Goal: Find contact information

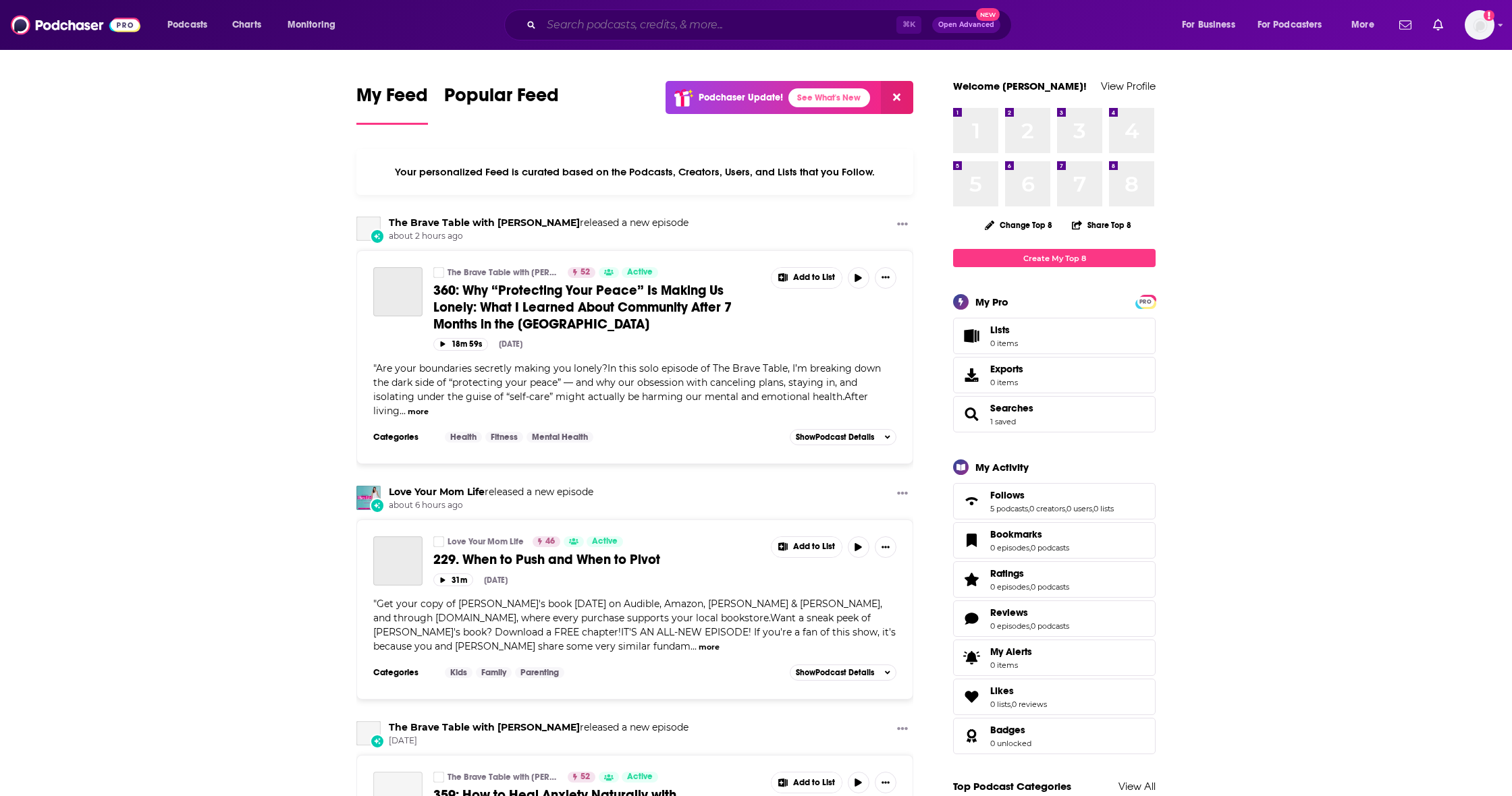
click at [566, 26] on input "Search podcasts, credits, & more..." at bounding box center [719, 25] width 355 height 22
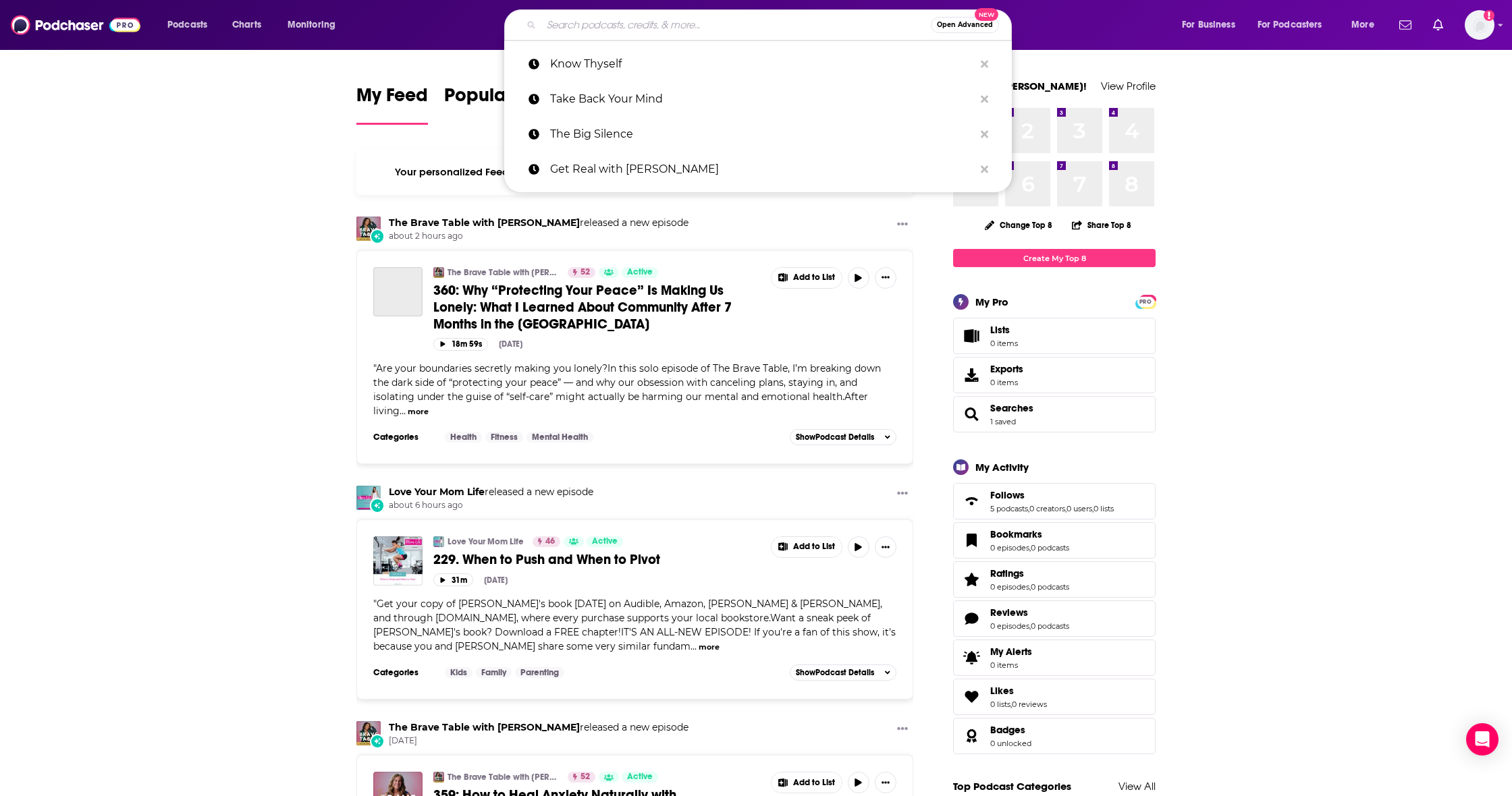
paste input "The Midlife Chrysalis"
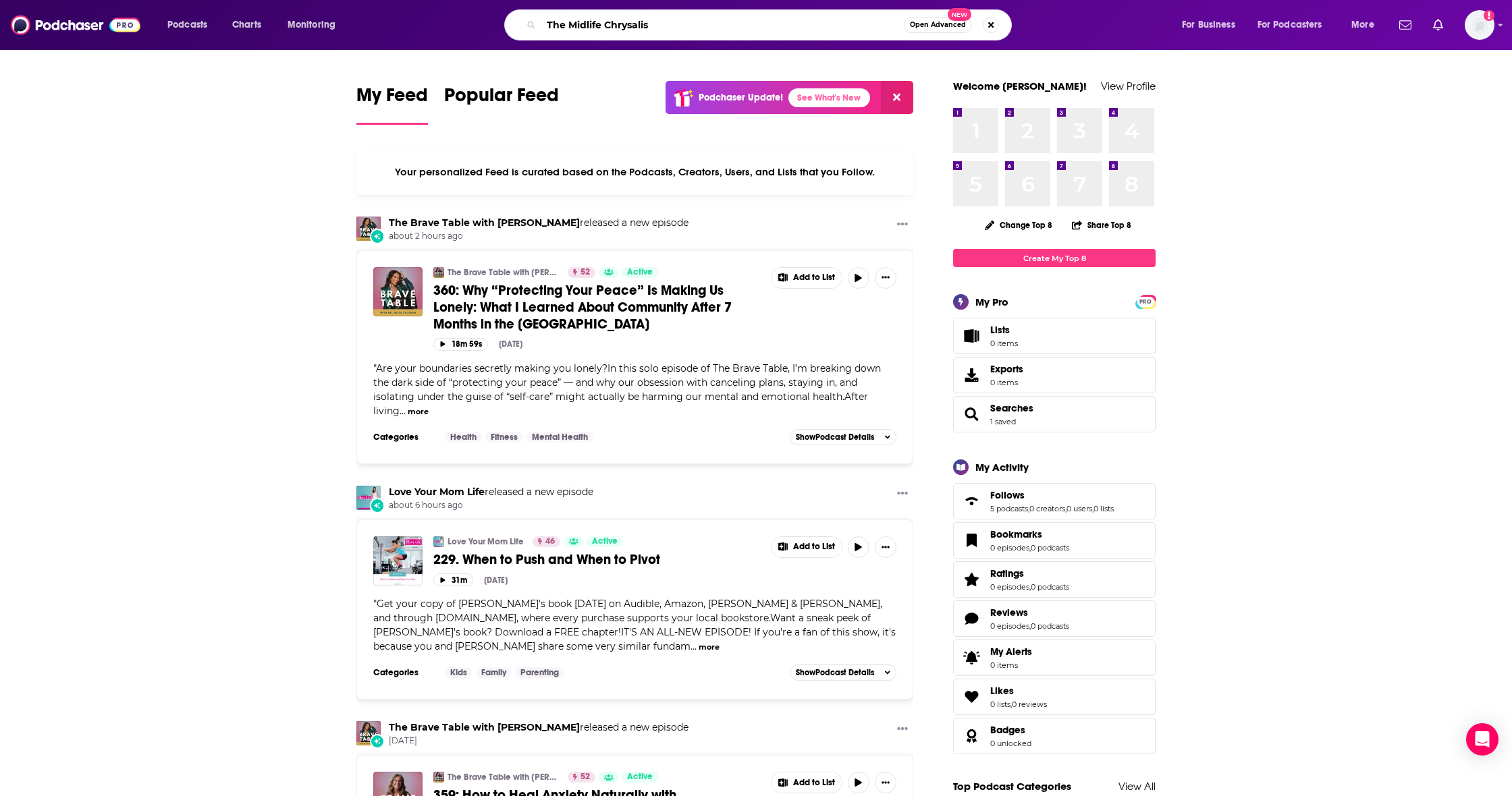
type input "The Midlife Chrysalis"
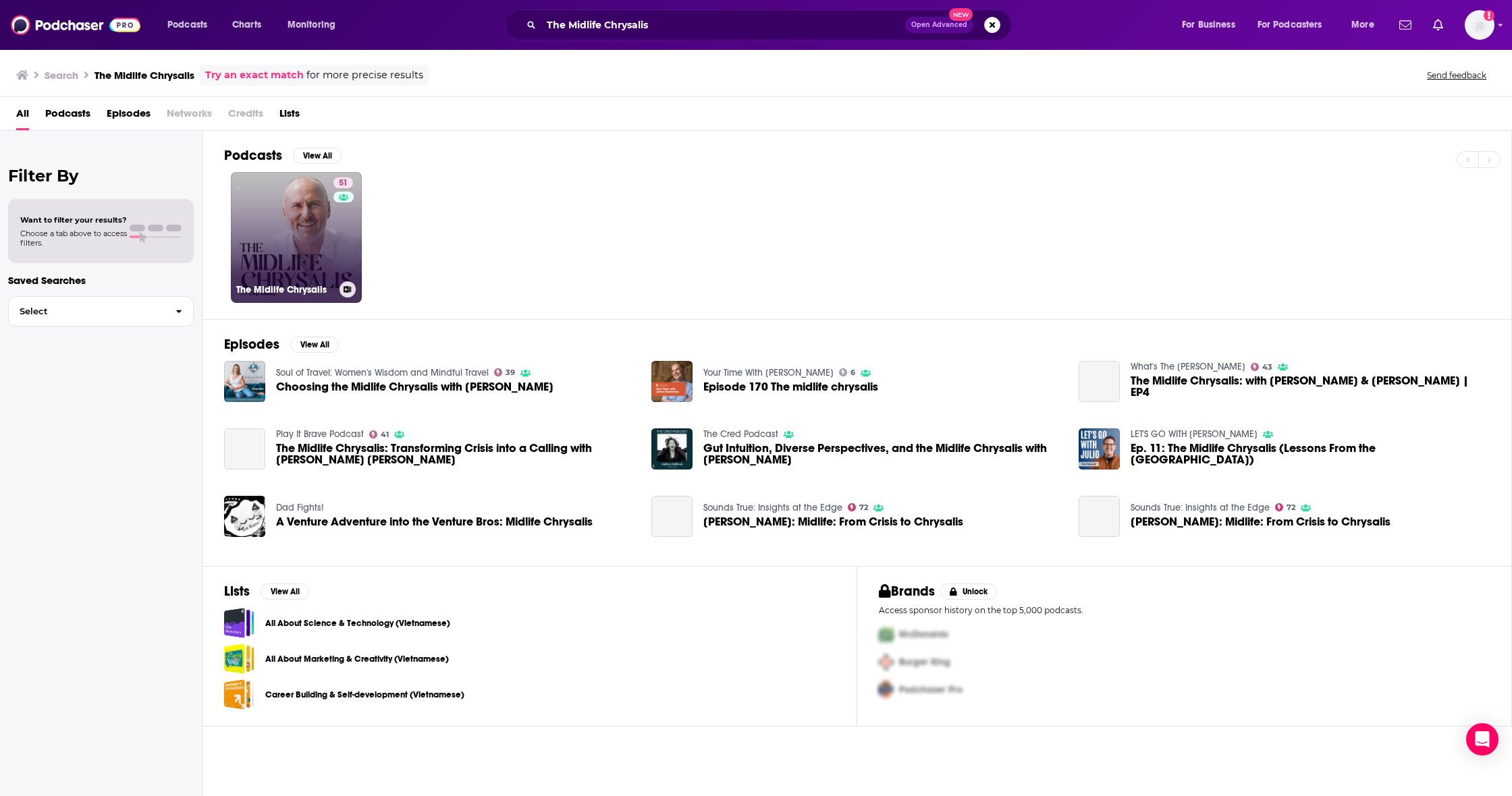
click at [271, 212] on link "51 The Midlife Chrysalis" at bounding box center [296, 237] width 131 height 131
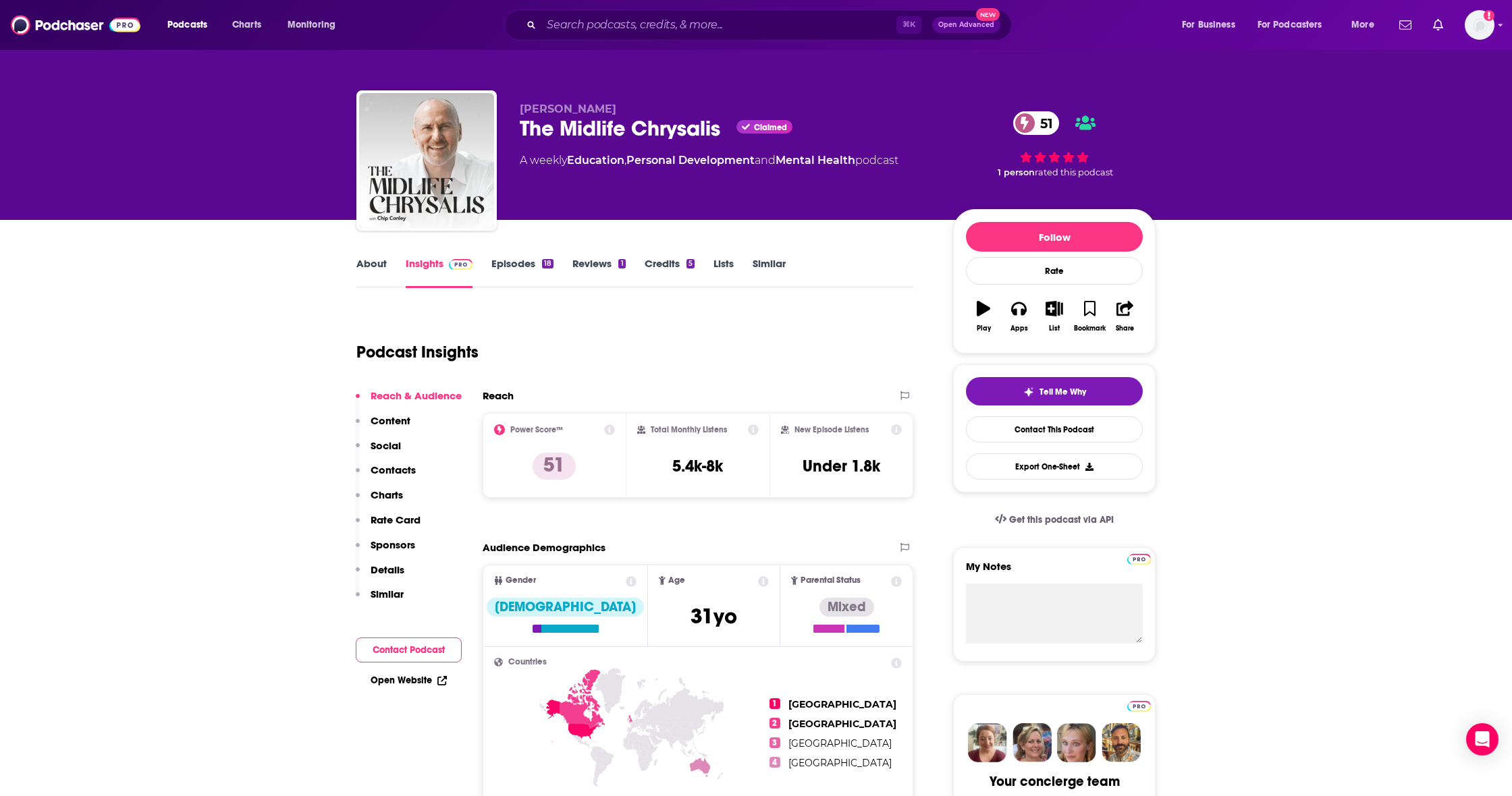
click at [390, 467] on p "Contacts" at bounding box center [393, 470] width 45 height 13
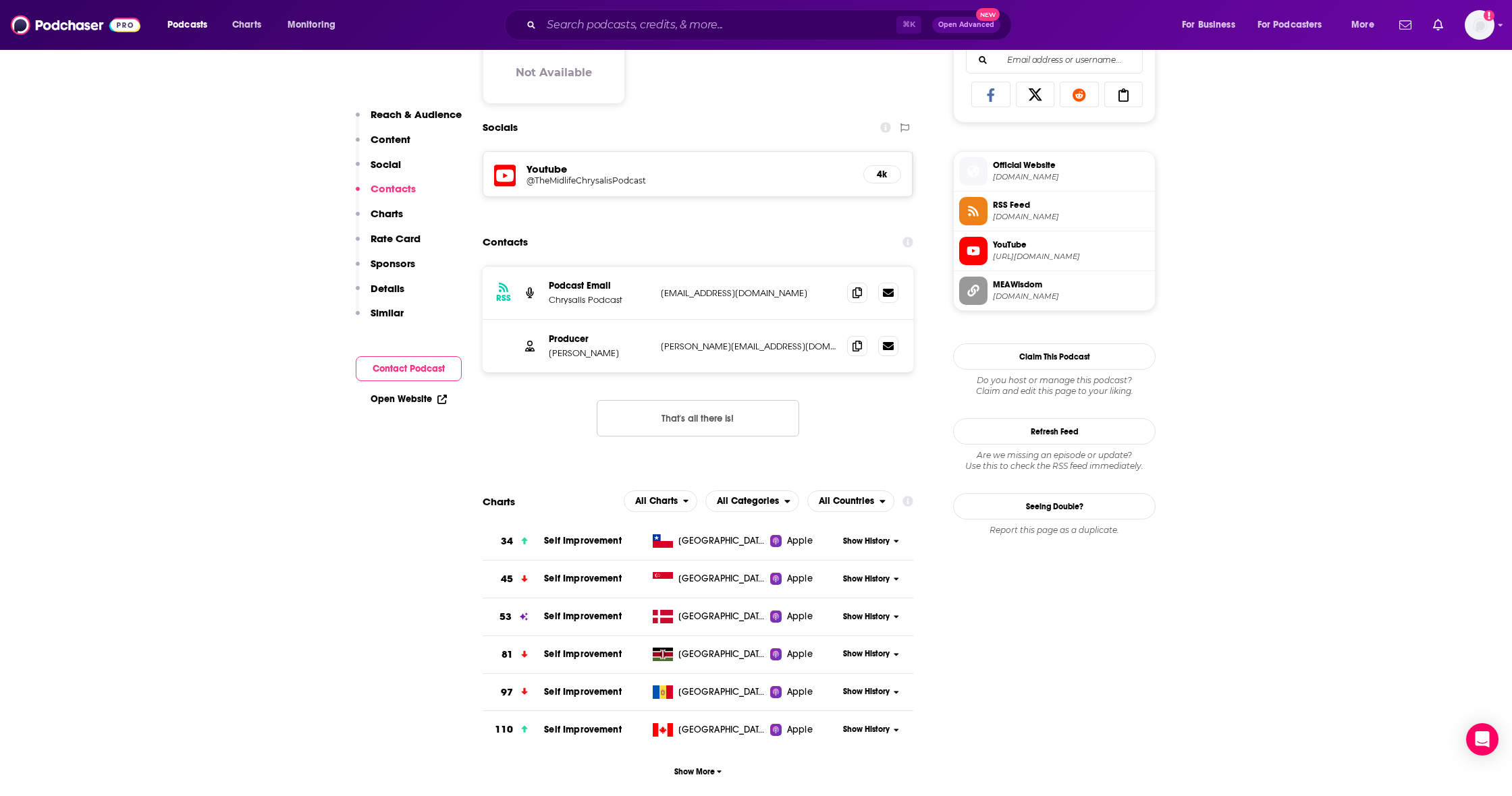
scroll to position [928, 0]
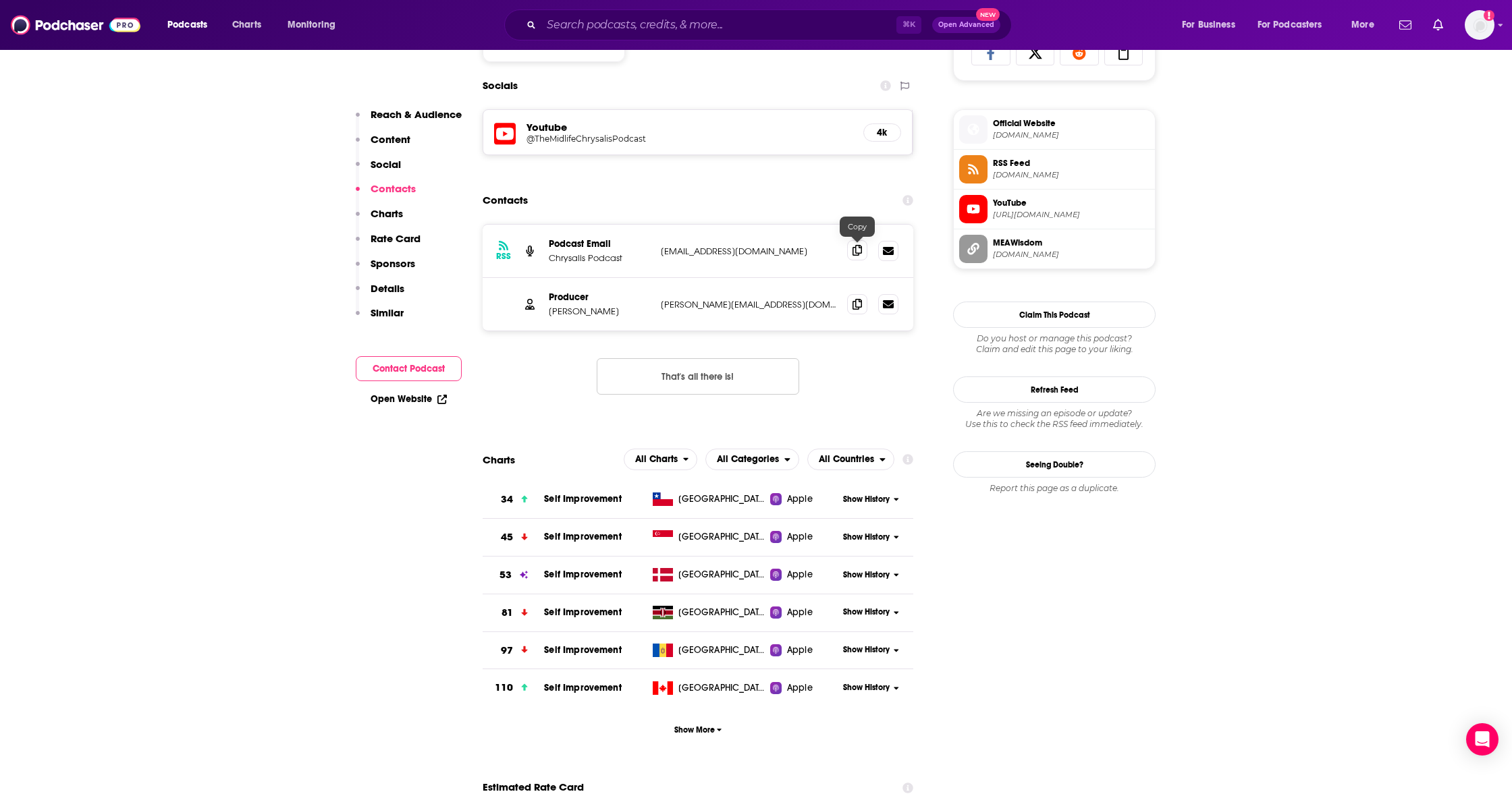
click at [855, 247] on icon at bounding box center [858, 249] width 9 height 10
click at [851, 302] on span at bounding box center [857, 303] width 20 height 20
click at [604, 25] on input "Search podcasts, credits, & more..." at bounding box center [719, 25] width 355 height 22
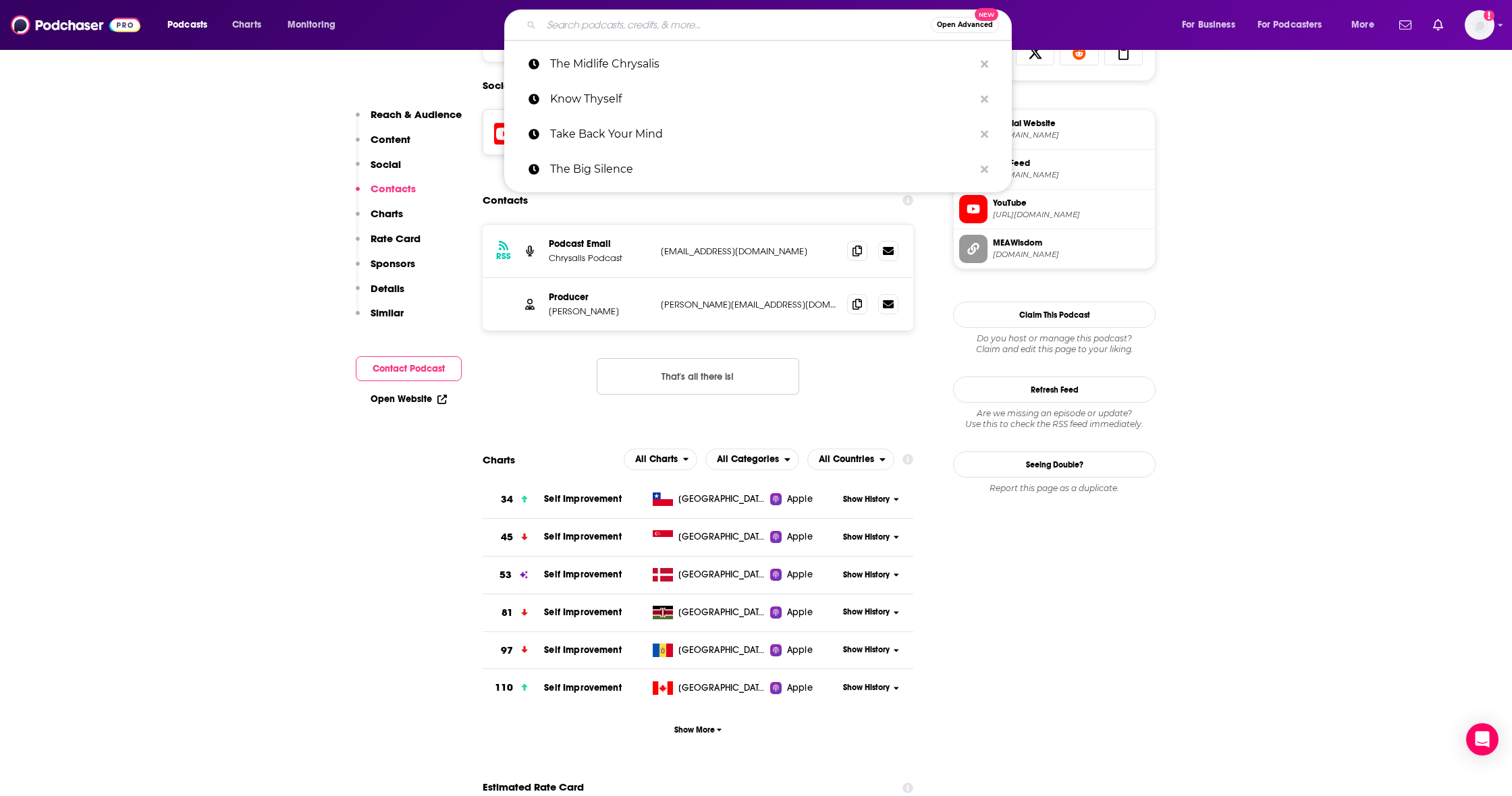
click at [602, 25] on input "Search podcasts, credits, & more..." at bounding box center [736, 25] width 389 height 22
paste input "Begin Again with [PERSON_NAME]"
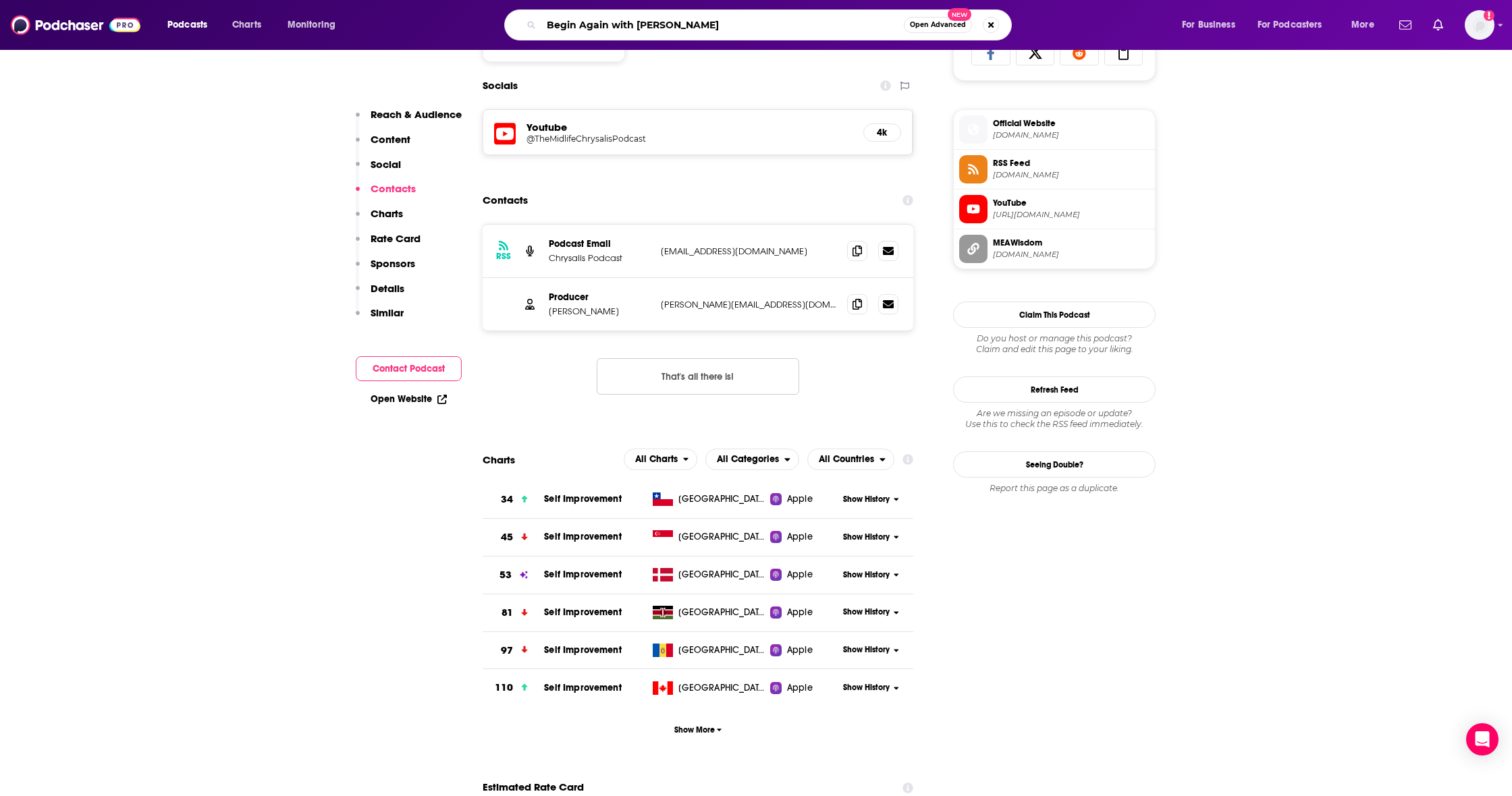
type input "Begin Again with [PERSON_NAME]"
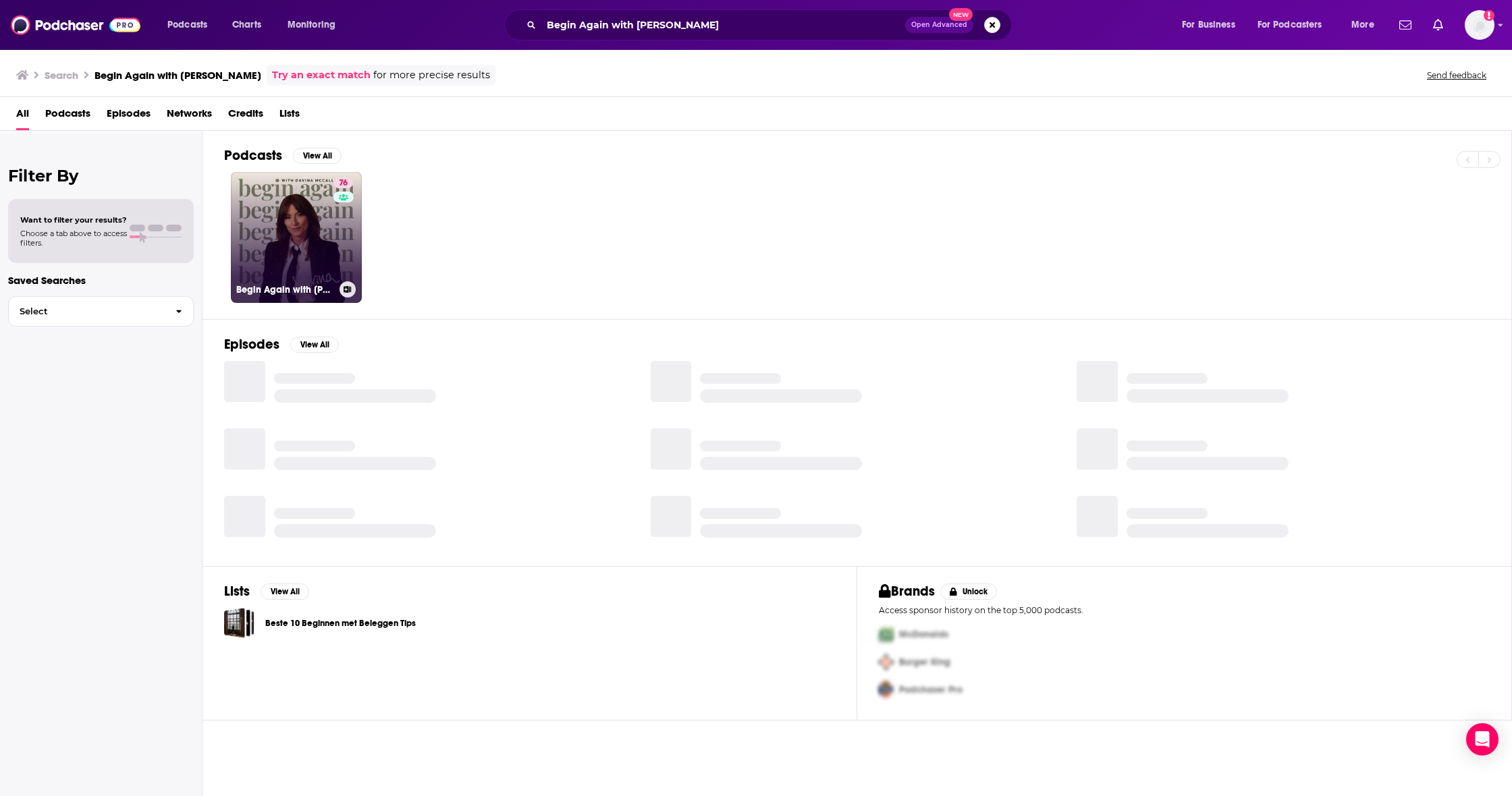
click at [256, 226] on link "76 Begin Again with [PERSON_NAME]" at bounding box center [296, 237] width 131 height 131
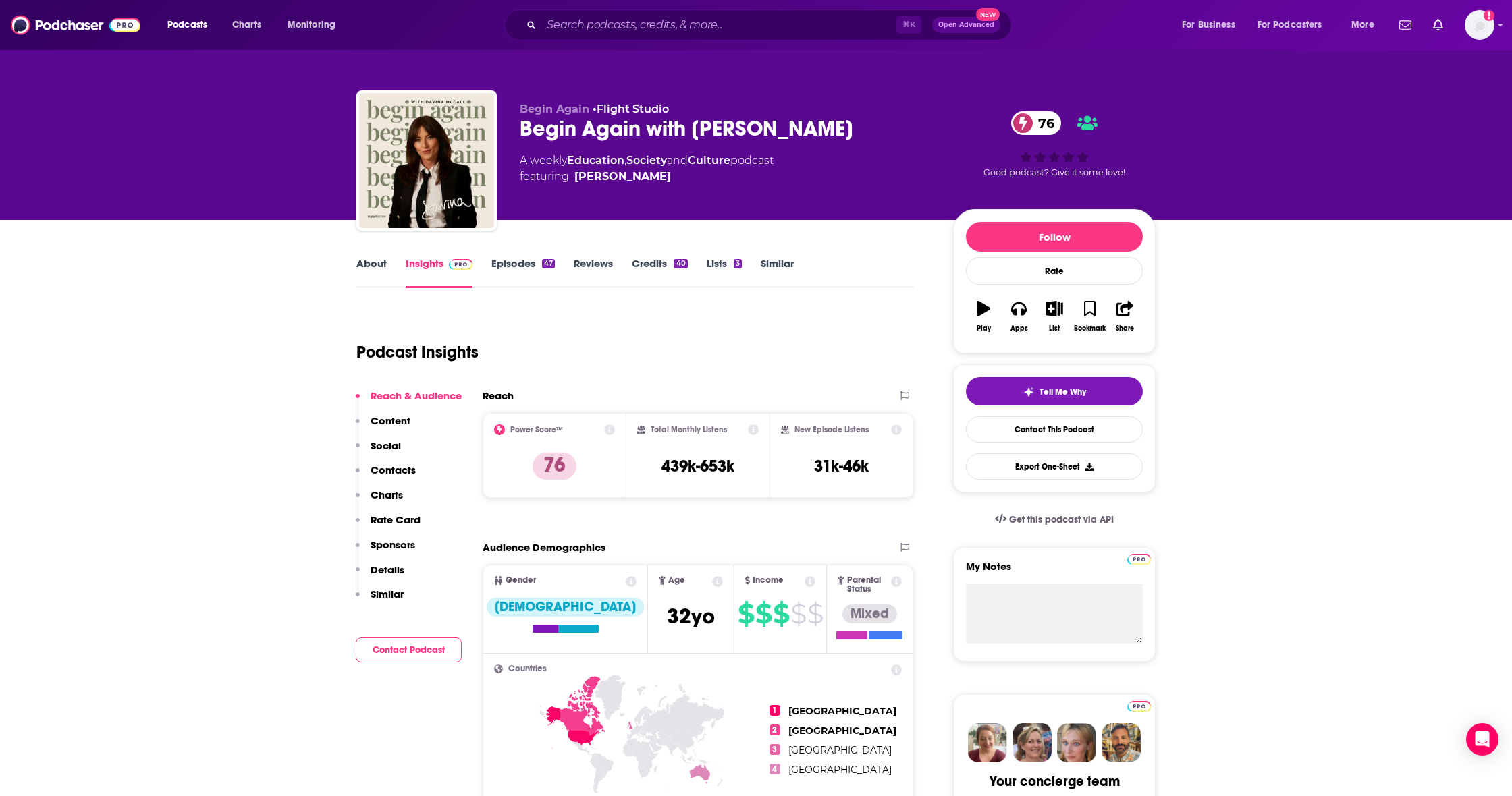
click at [404, 466] on p "Contacts" at bounding box center [393, 470] width 45 height 13
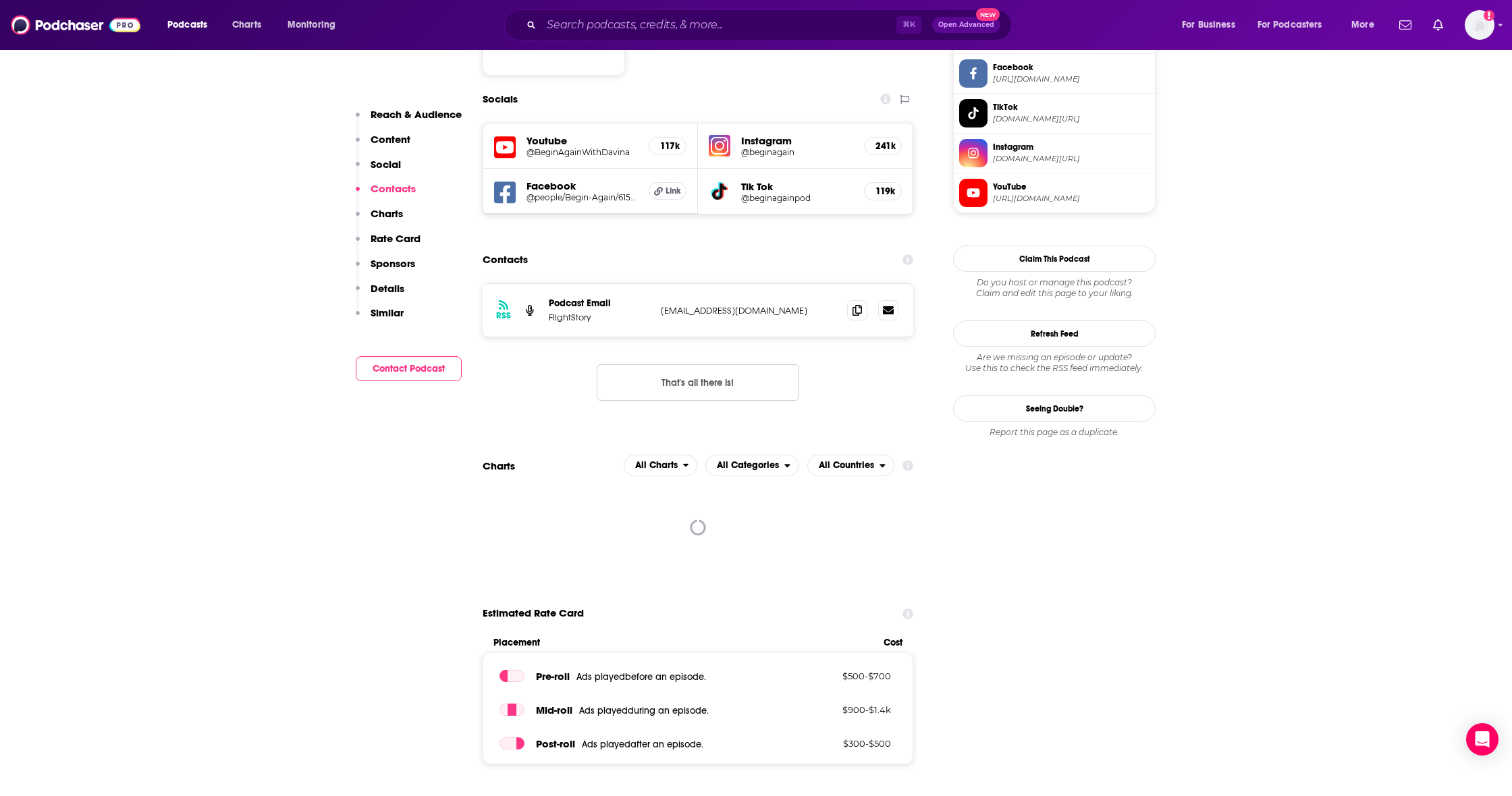
scroll to position [1138, 0]
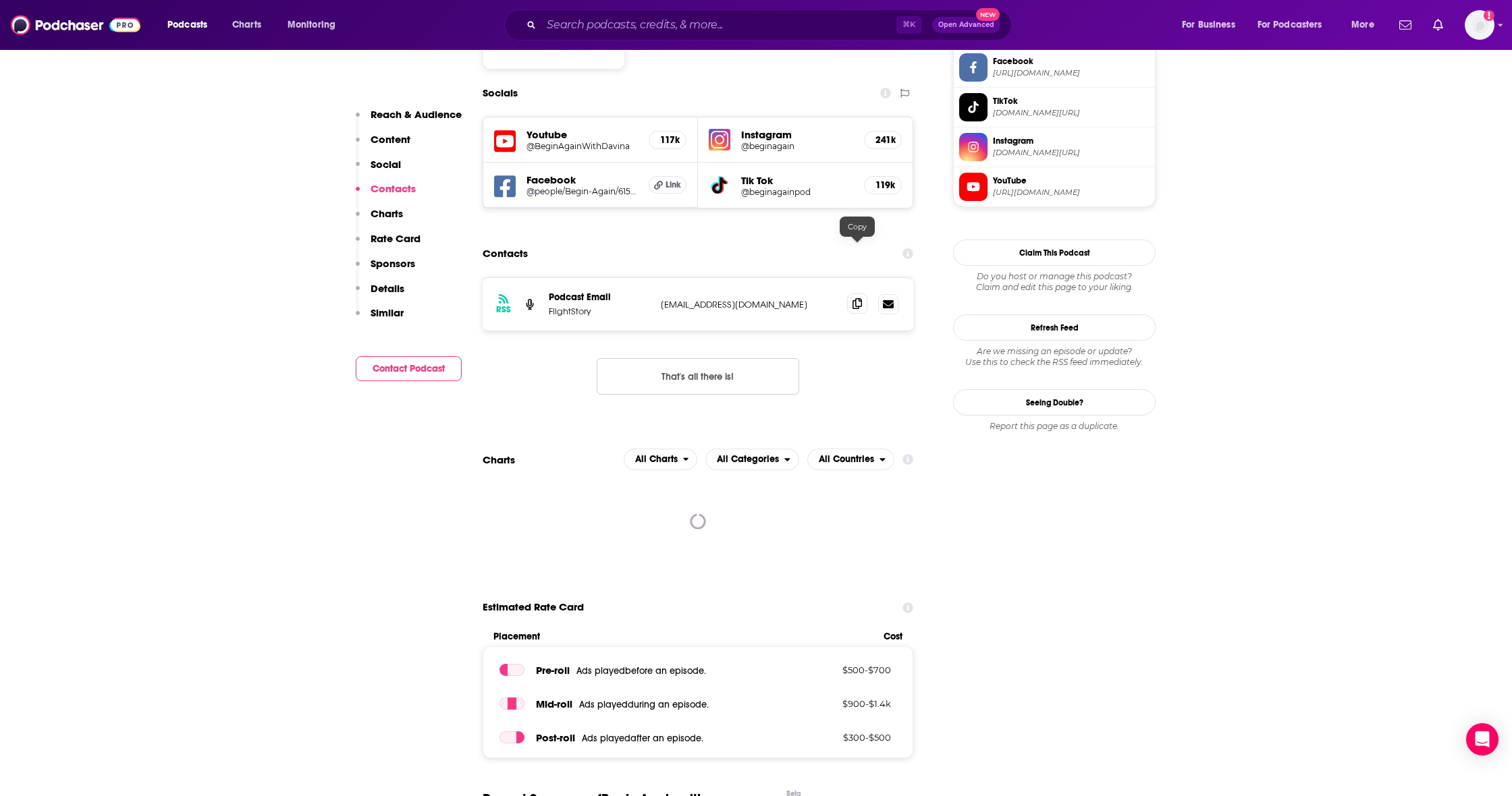
click at [857, 298] on icon at bounding box center [858, 303] width 9 height 10
click at [631, 25] on input "Search podcasts, credits, & more..." at bounding box center [719, 25] width 355 height 22
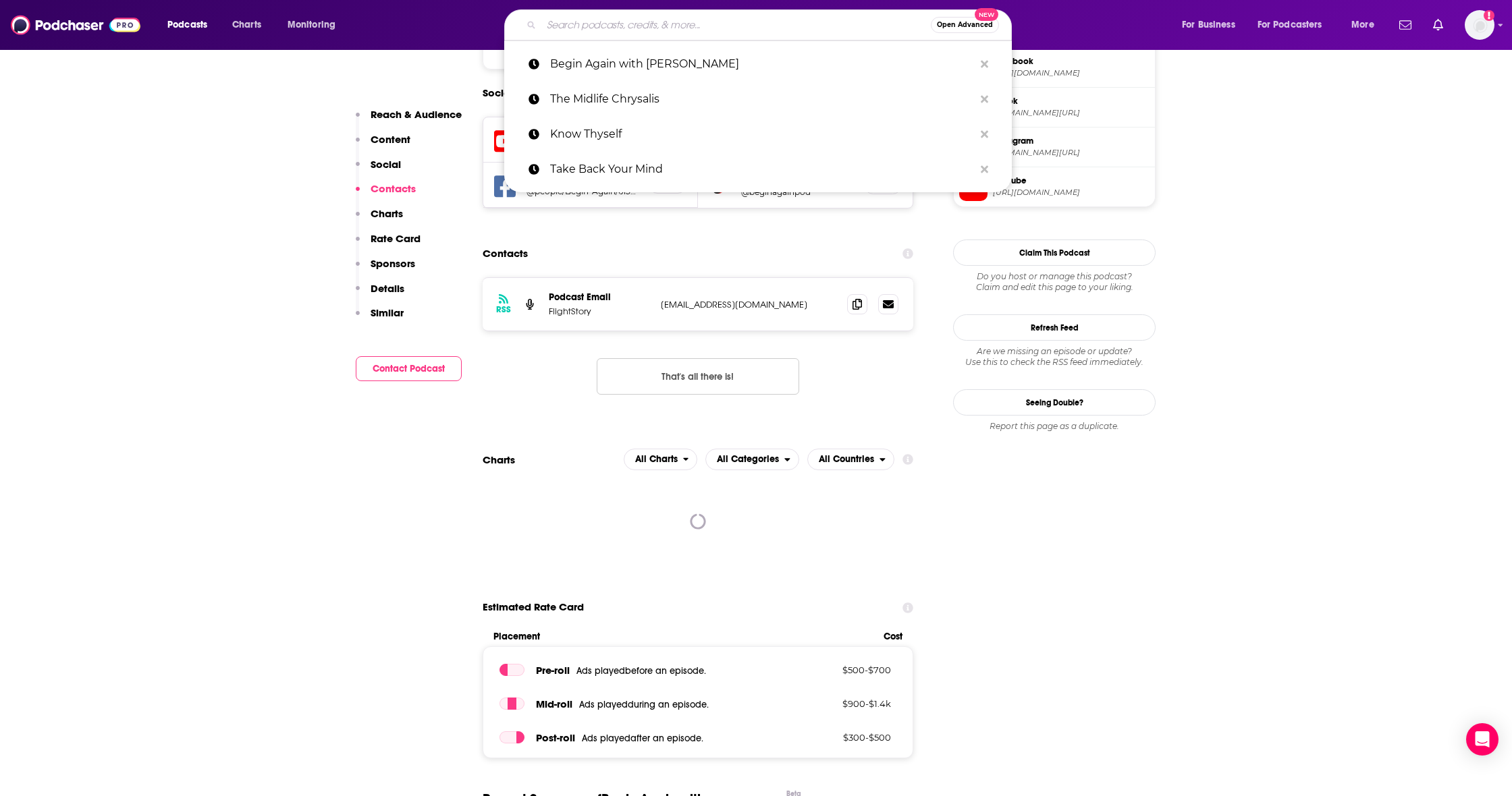
paste input "The Divorce and Beyond® Podcast with [PERSON_NAME], Esq."
type input "The Divorce and Beyond® Podcast with [PERSON_NAME], Esq."
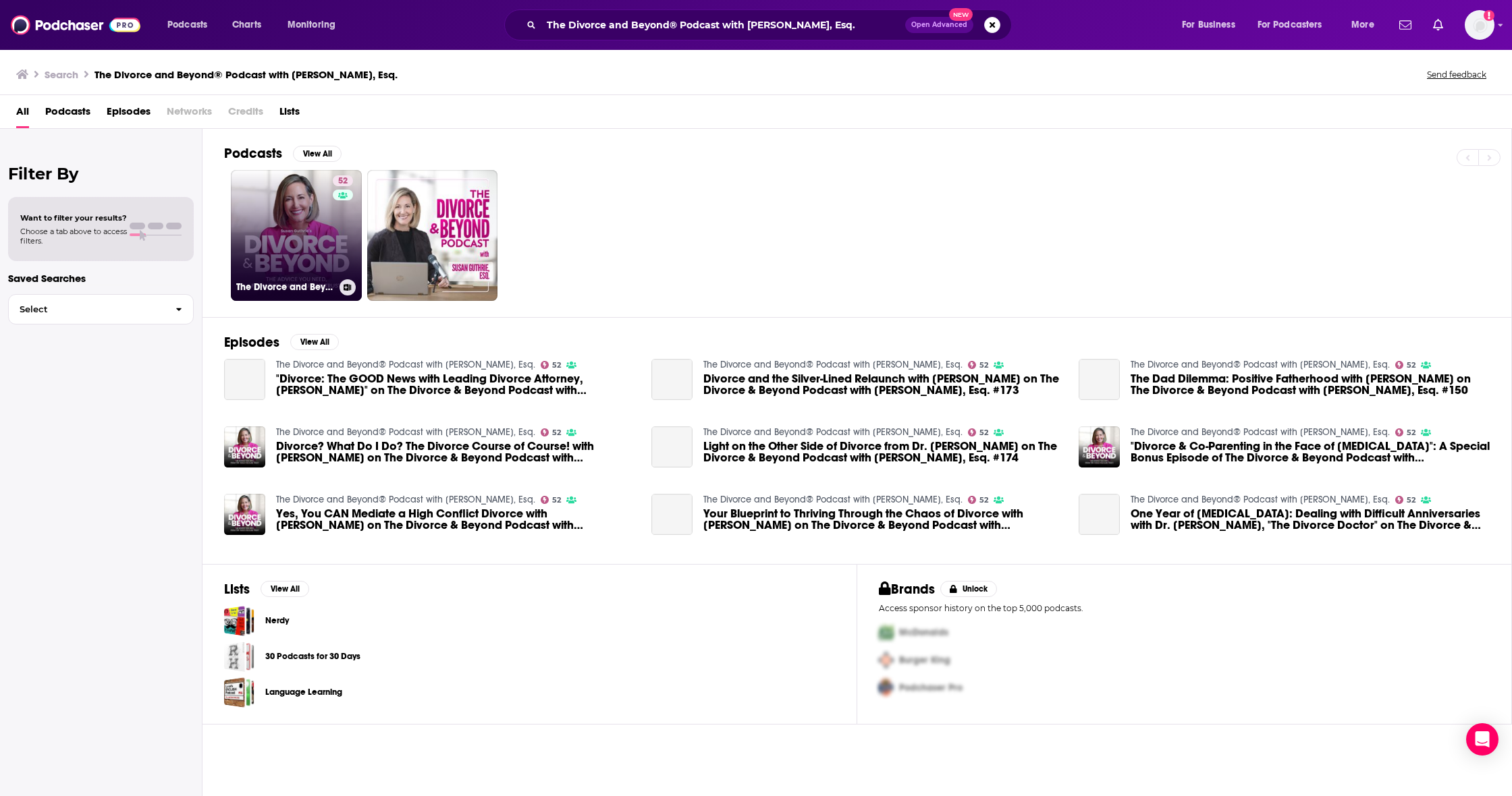
click at [272, 215] on link "52 The Divorce and Beyond® Podcast with [PERSON_NAME], Esq." at bounding box center [296, 235] width 131 height 131
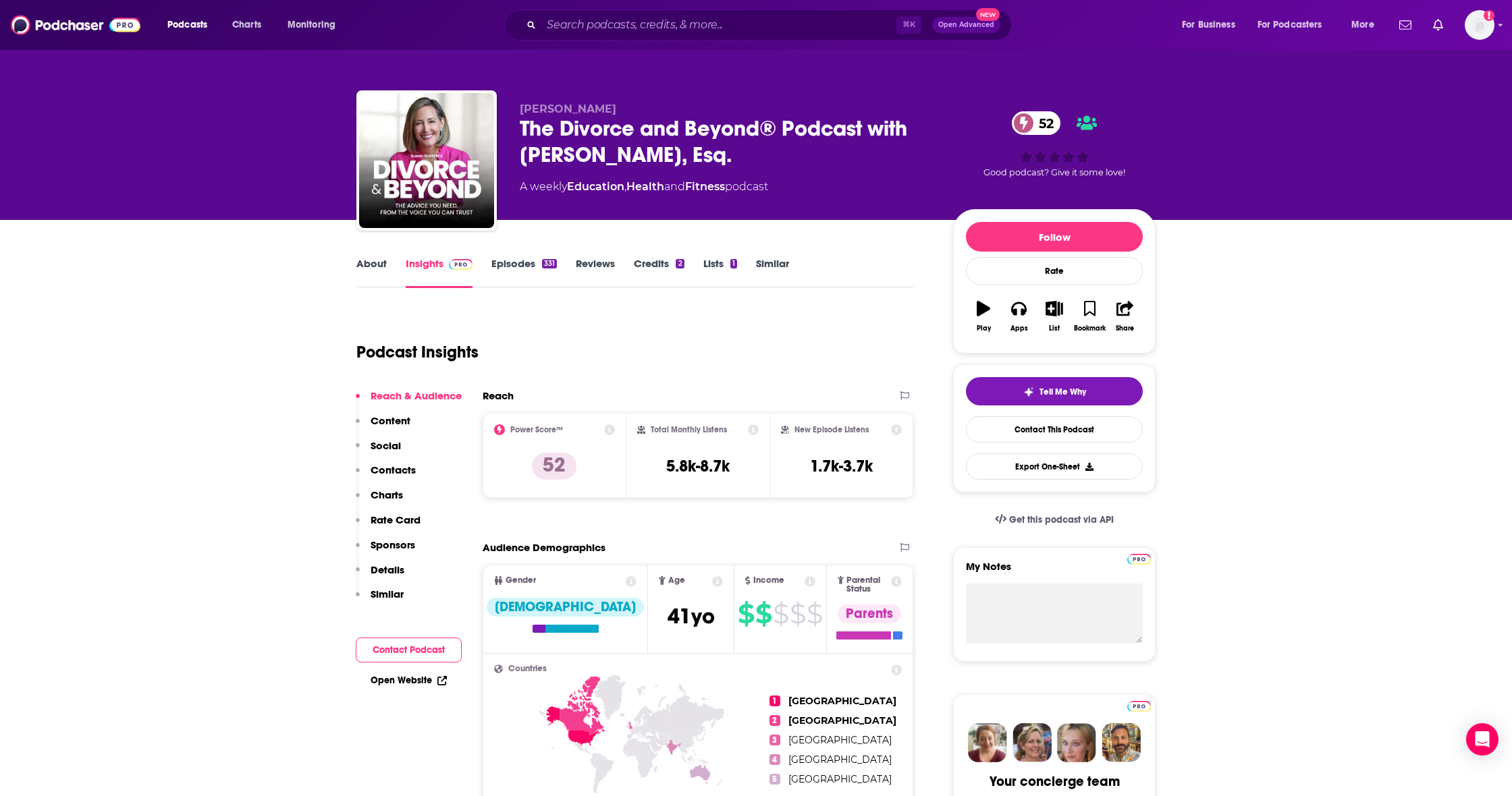
click at [396, 463] on button "Social" at bounding box center [379, 451] width 45 height 25
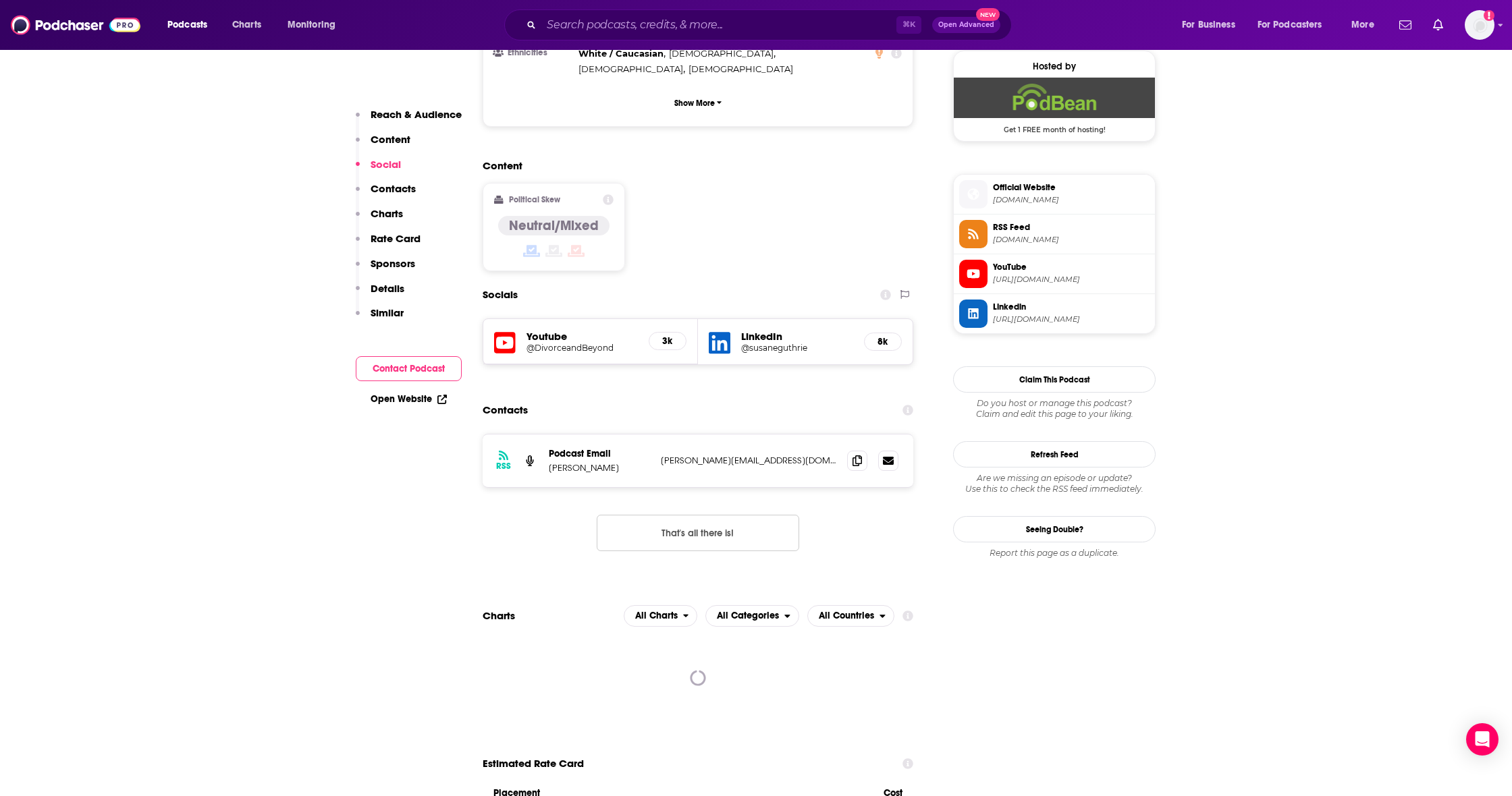
scroll to position [1012, 0]
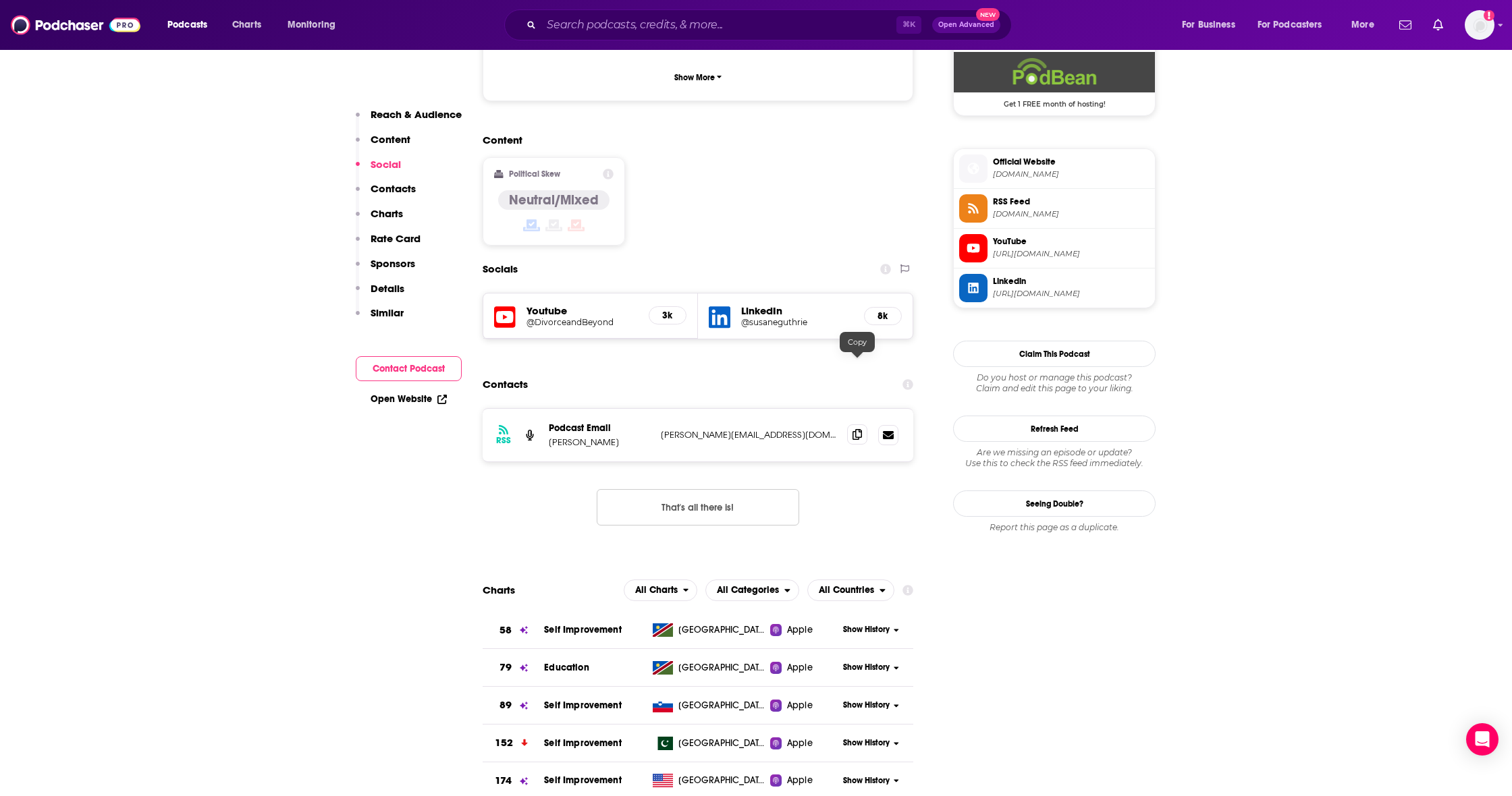
click at [860, 430] on icon at bounding box center [858, 434] width 9 height 10
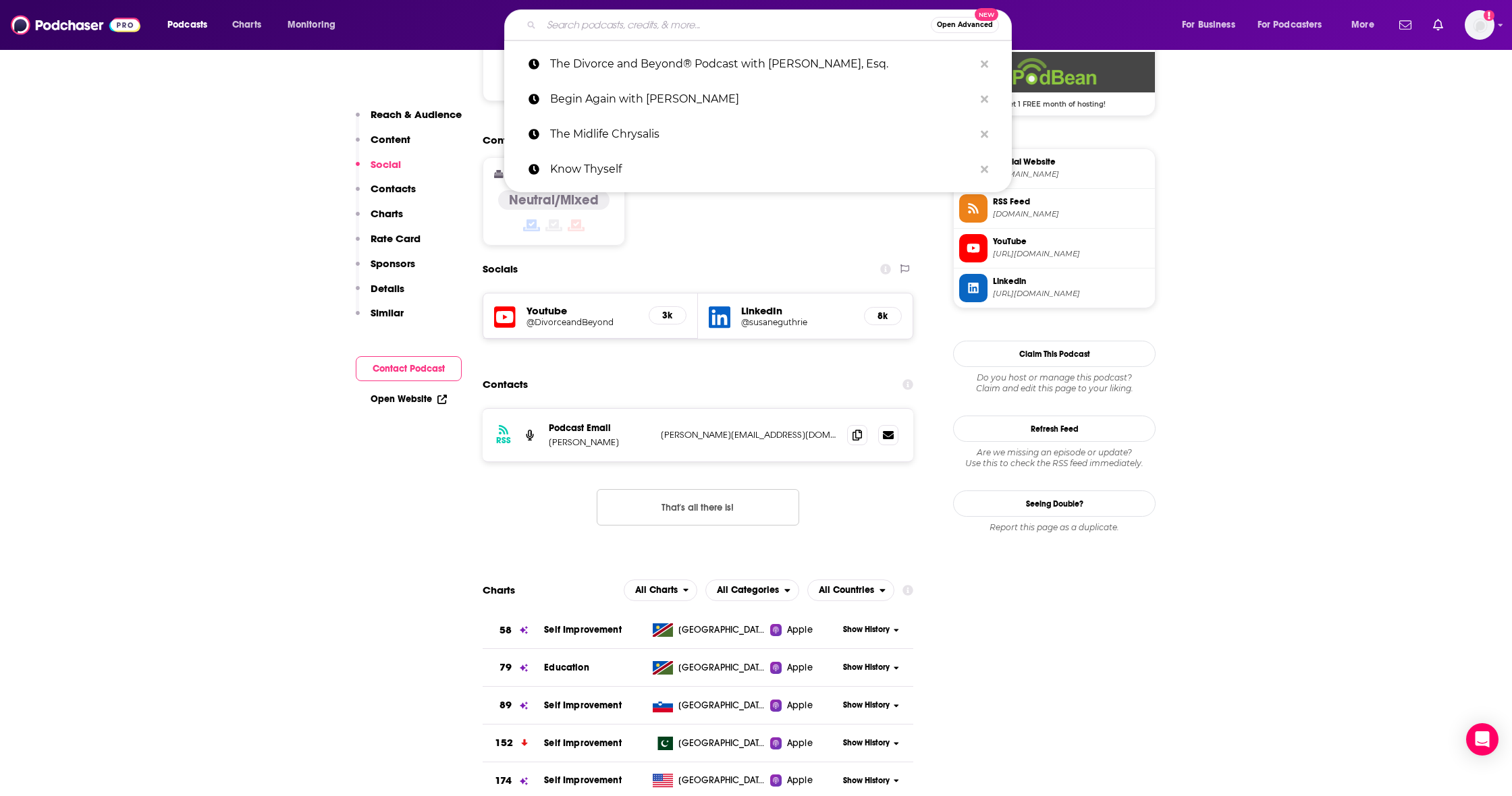
click at [644, 31] on input "Search podcasts, credits, & more..." at bounding box center [736, 25] width 389 height 22
paste input "Life after Kids with Drs. [PERSON_NAME] and [PERSON_NAME]"
type input "Life after Kids with Drs. [PERSON_NAME] and [PERSON_NAME]"
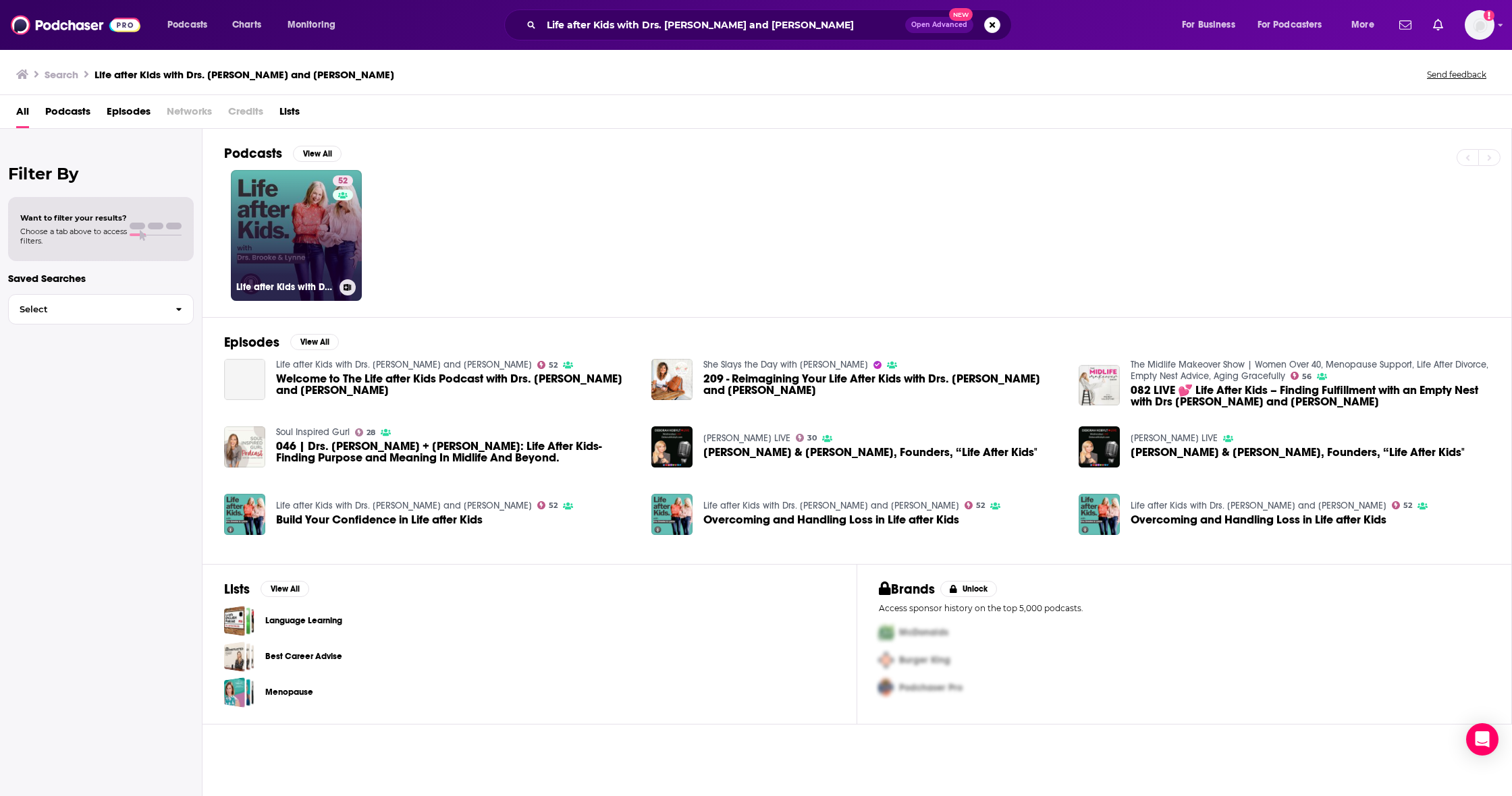
click at [259, 224] on link "52 Life after Kids with Drs. [PERSON_NAME] and [PERSON_NAME]" at bounding box center [296, 235] width 131 height 131
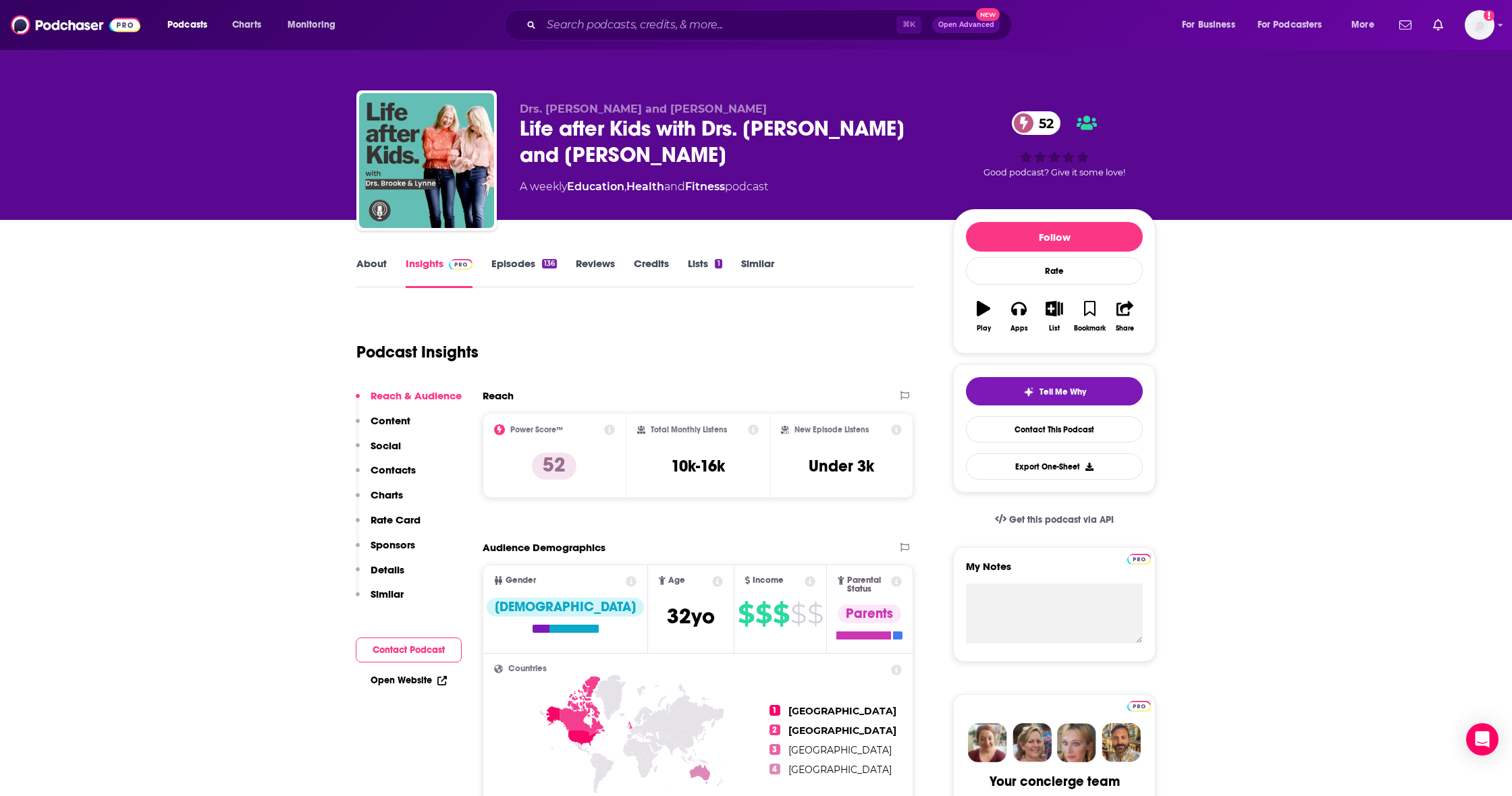
click at [386, 467] on p "Contacts" at bounding box center [393, 470] width 45 height 13
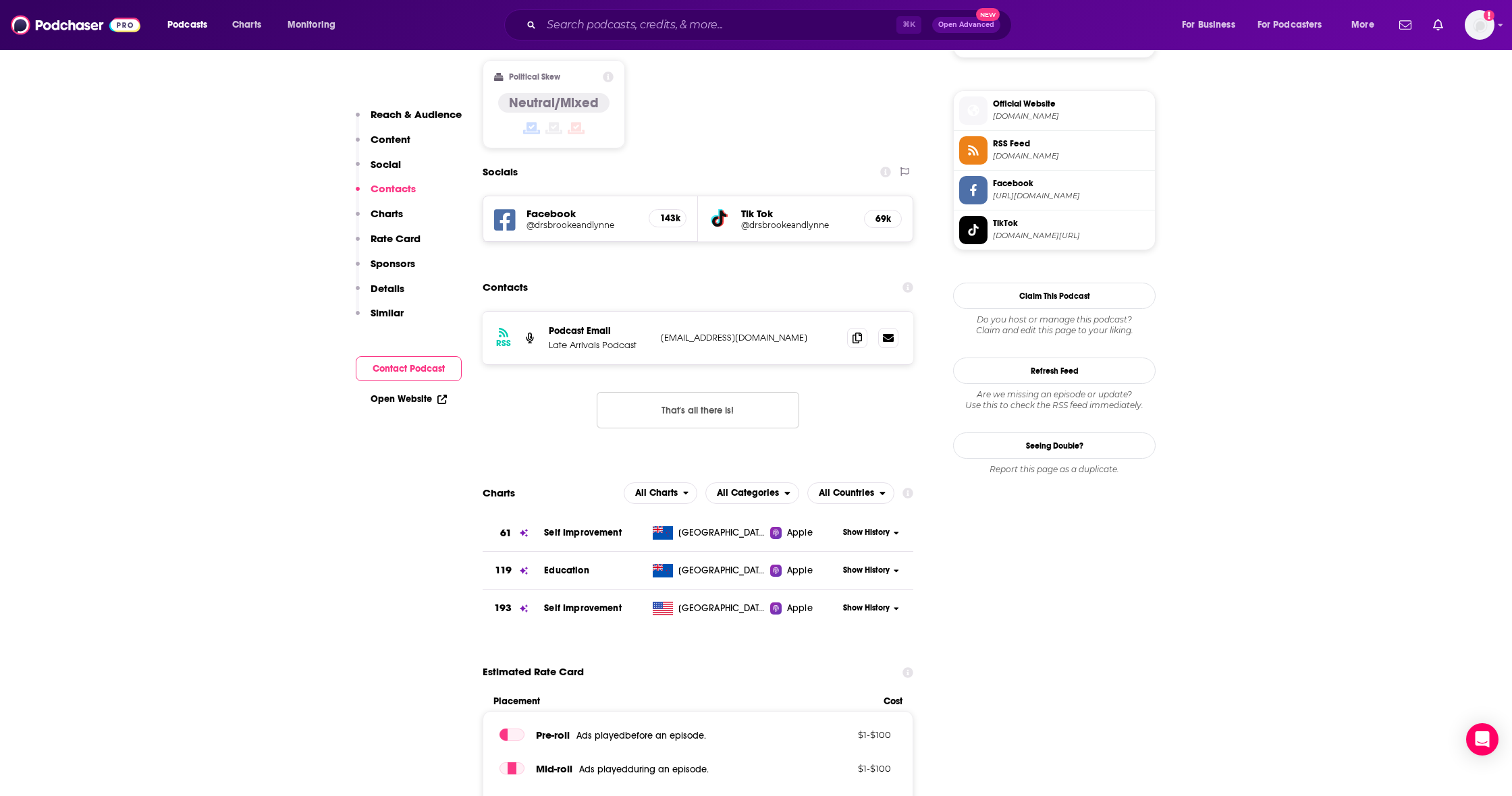
scroll to position [1112, 0]
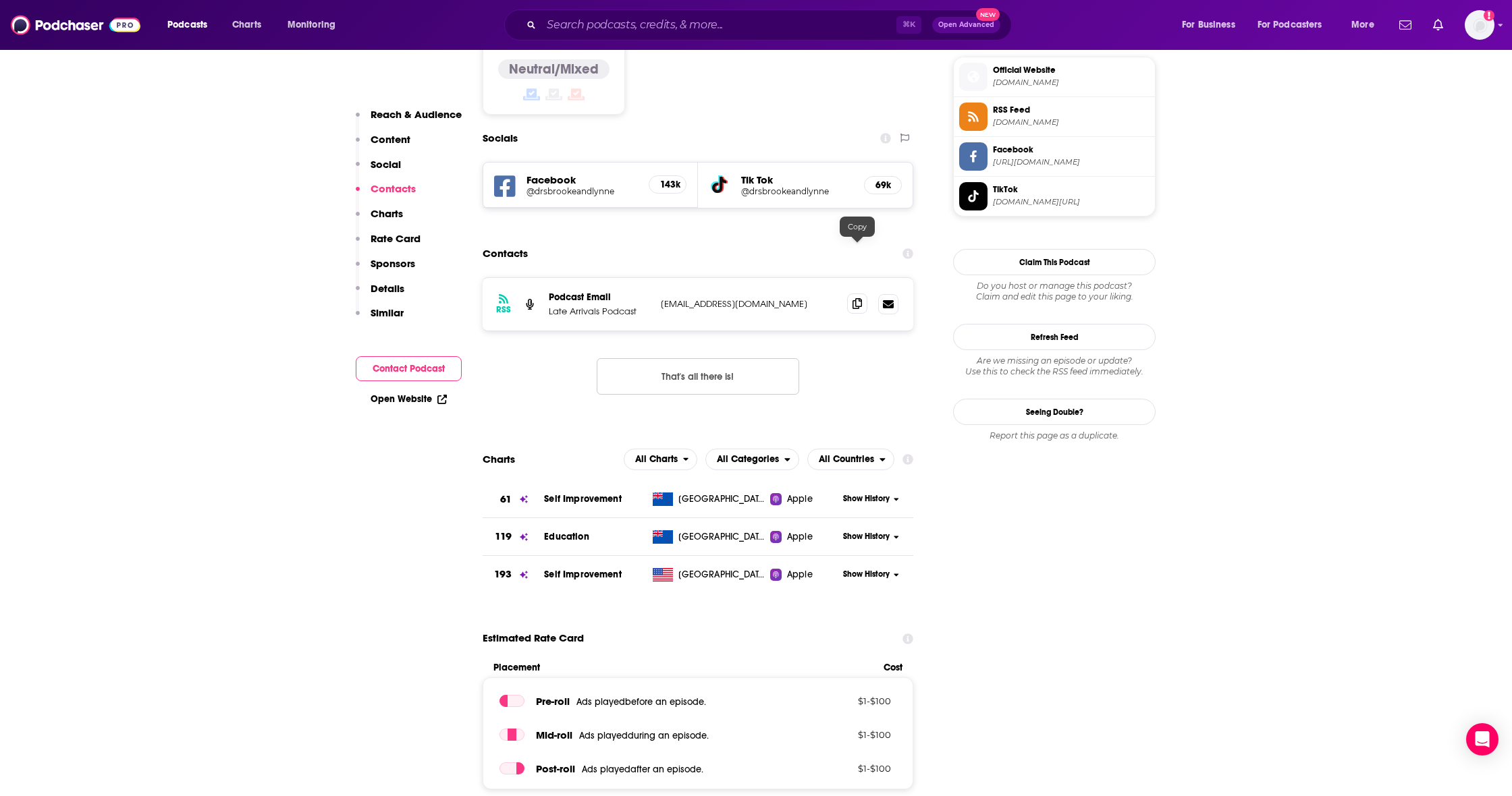
click at [862, 294] on span at bounding box center [857, 303] width 20 height 20
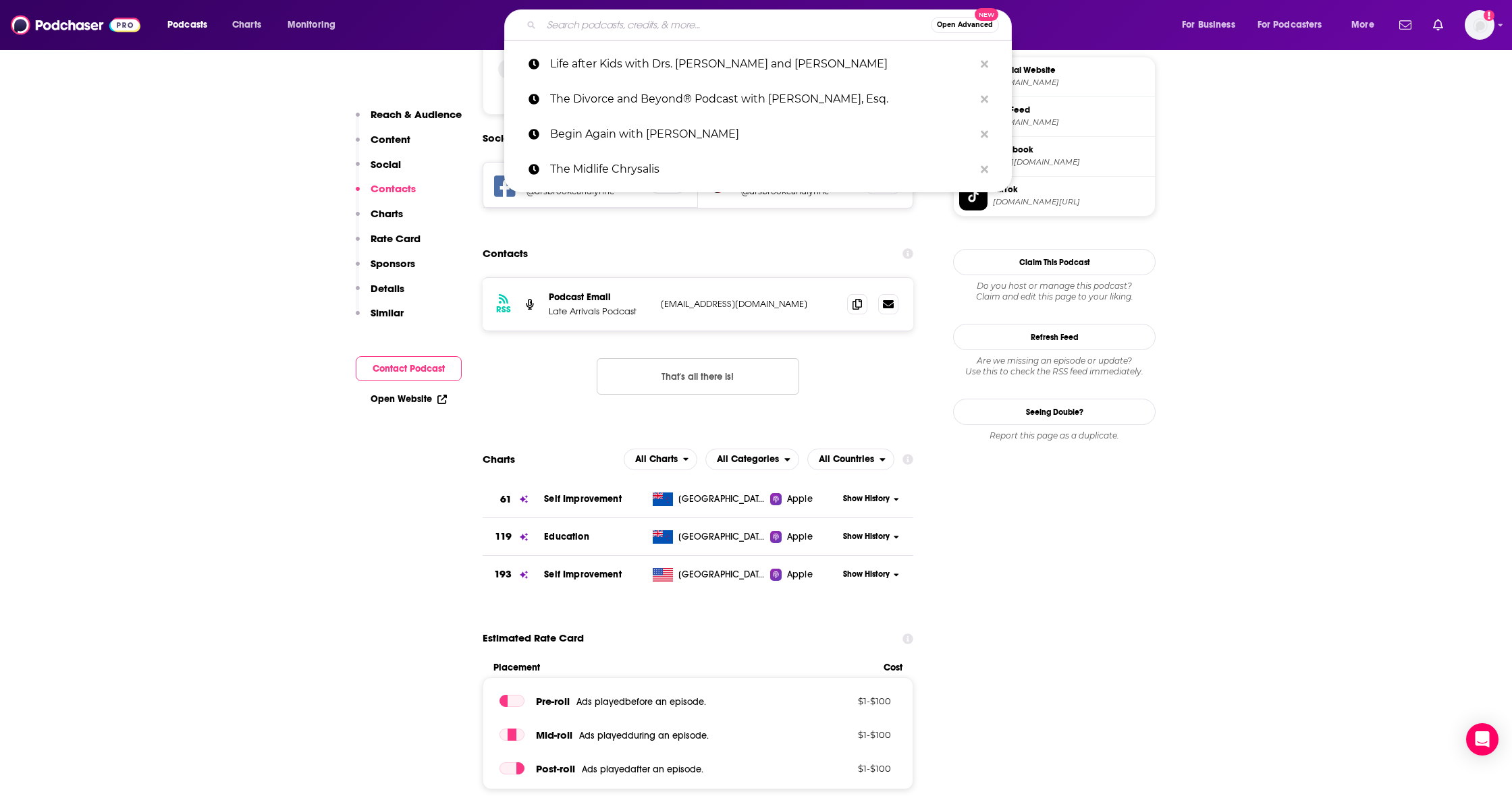
click at [556, 25] on input "Search podcasts, credits, & more..." at bounding box center [736, 25] width 389 height 22
paste input "Lean In With [PERSON_NAME]"
type input "Lean In With [PERSON_NAME]"
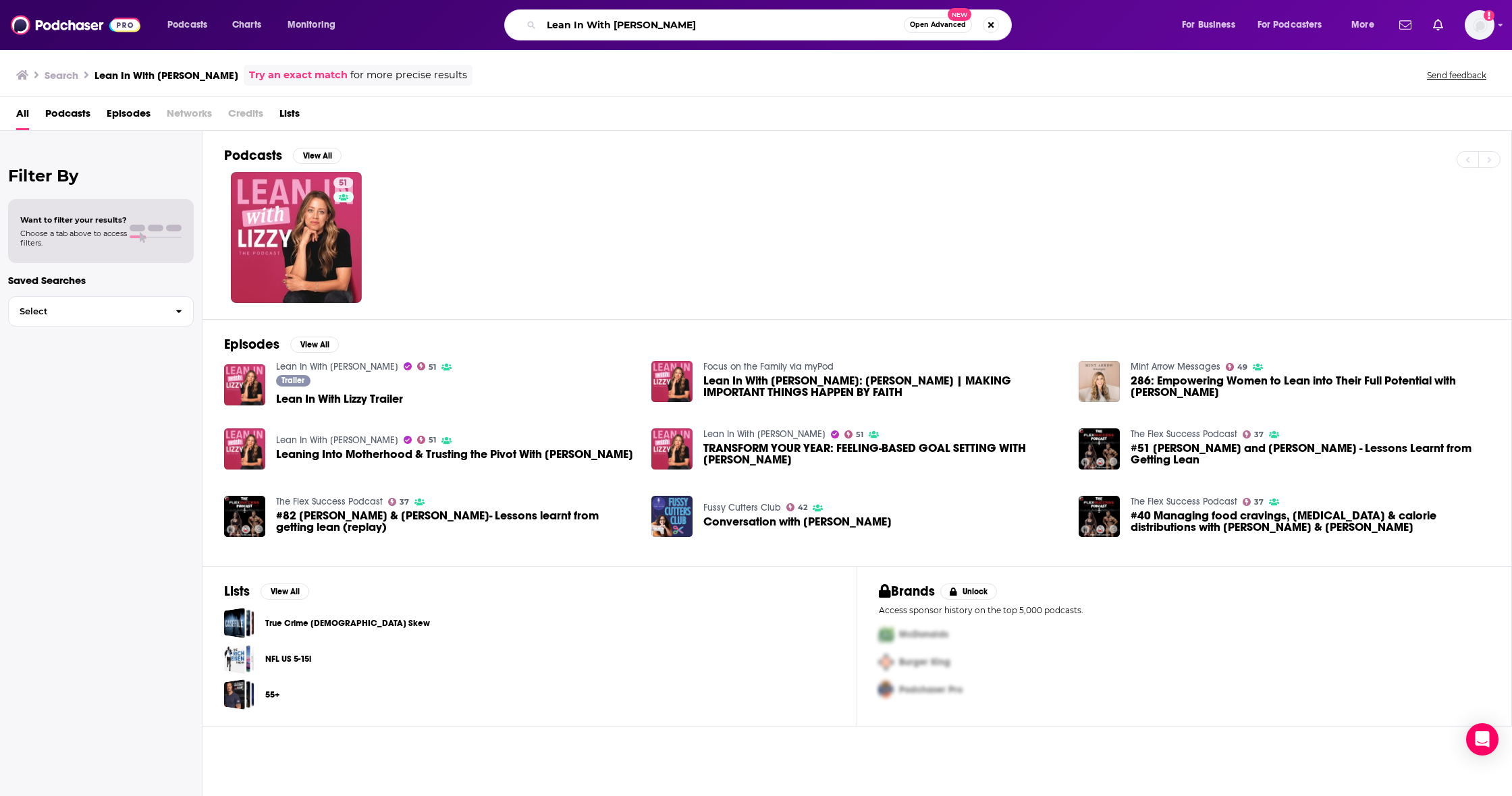
click at [807, 28] on input "Lean In With [PERSON_NAME]" at bounding box center [722, 25] width 363 height 22
click at [516, 10] on div "Lean In With Lizzy Open Advanced New" at bounding box center [757, 25] width 507 height 31
paste input "Hack My Age"
type input "Hack My Age"
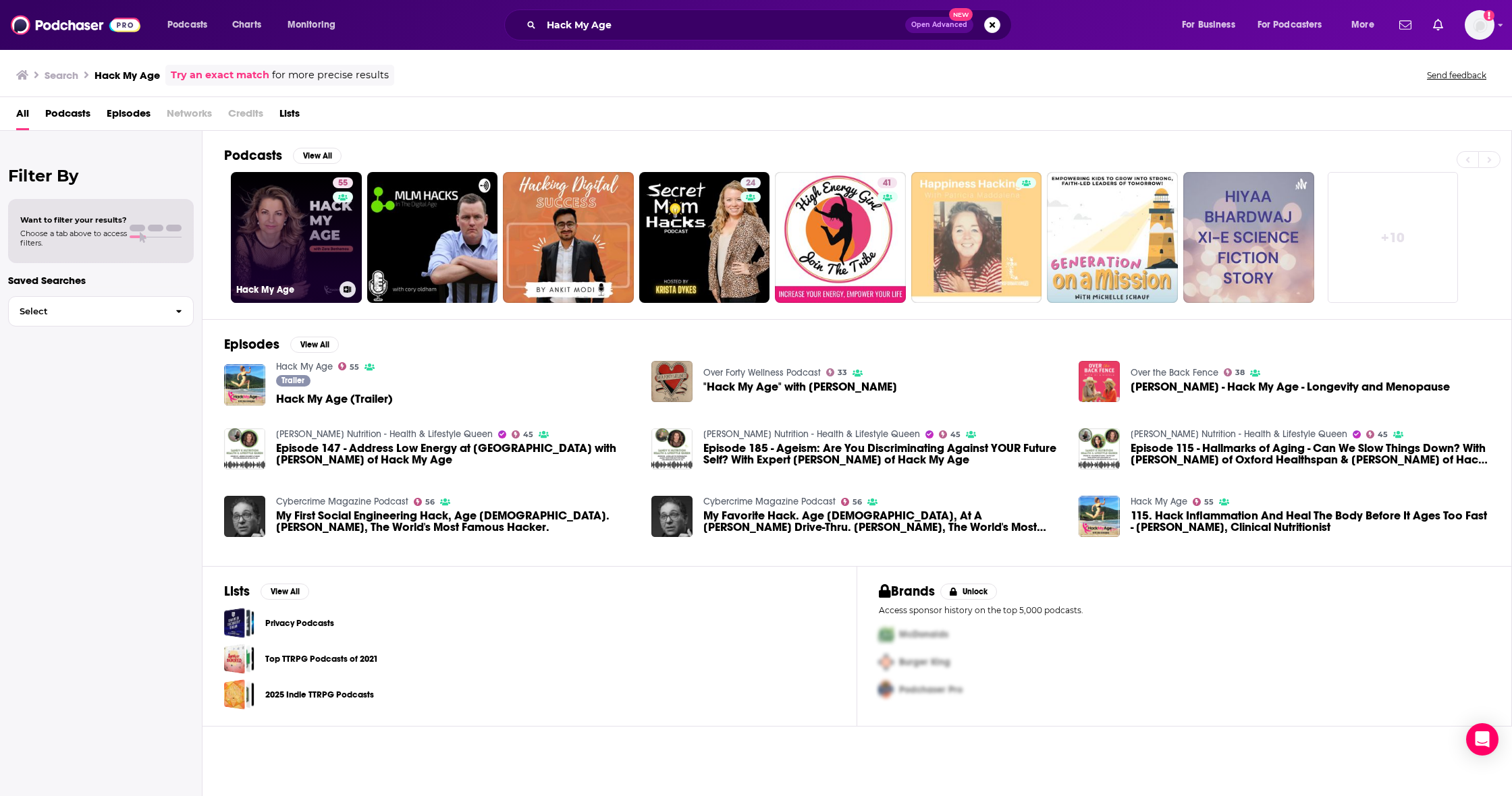
click at [271, 227] on link "55 Hack My Age" at bounding box center [296, 237] width 131 height 131
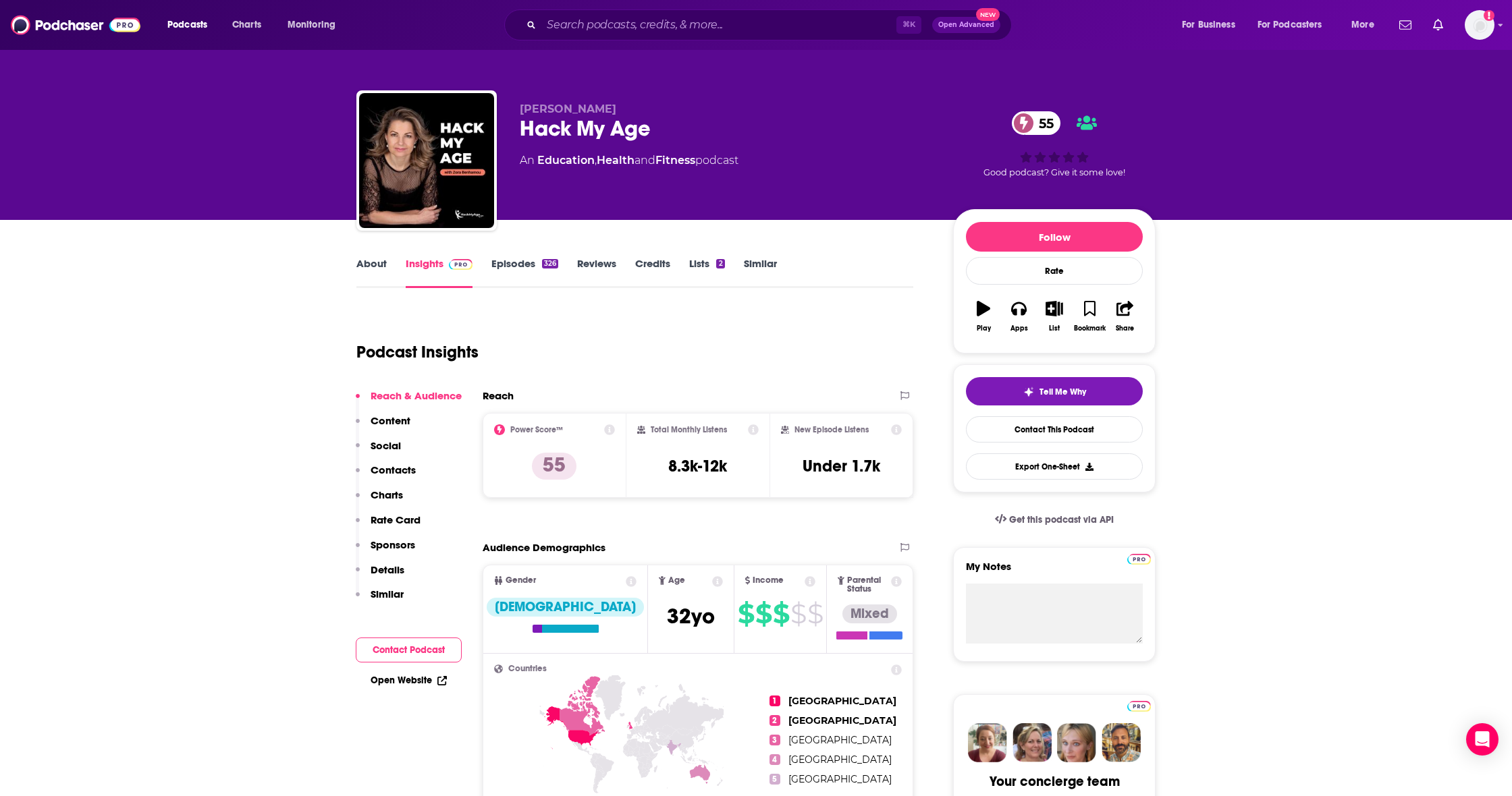
click at [408, 469] on p "Contacts" at bounding box center [393, 470] width 45 height 13
